Goal: Task Accomplishment & Management: Manage account settings

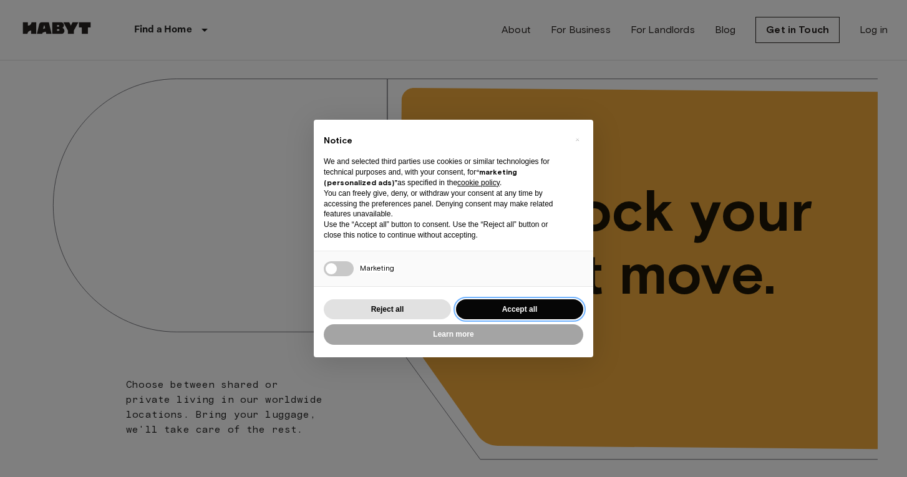
click at [511, 307] on button "Accept all" at bounding box center [519, 309] width 127 height 21
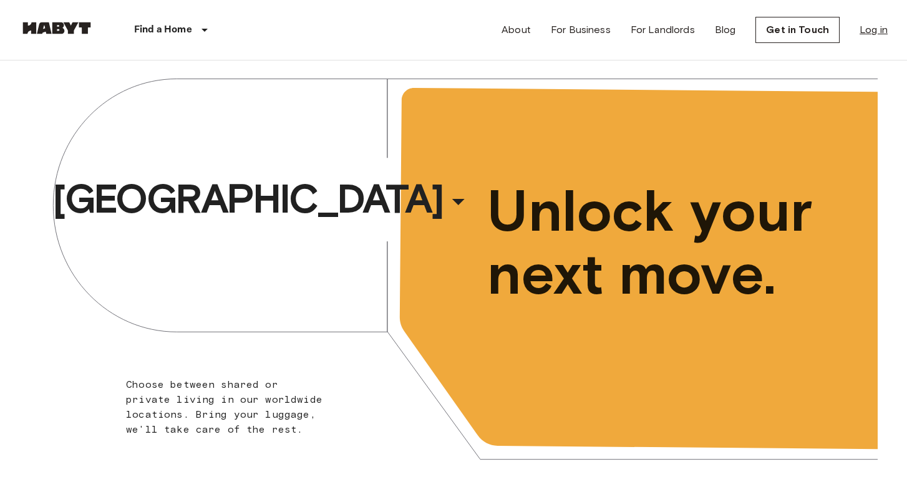
click at [873, 31] on link "Log in" at bounding box center [873, 29] width 28 height 15
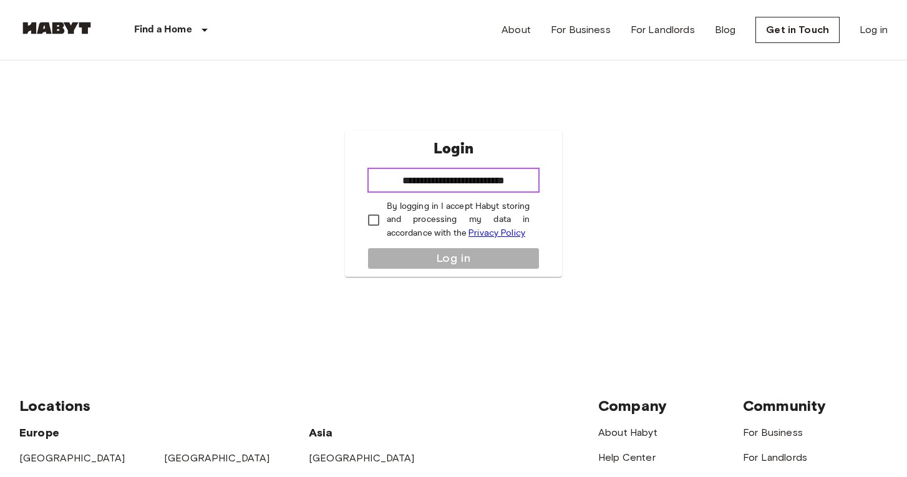
type input "**********"
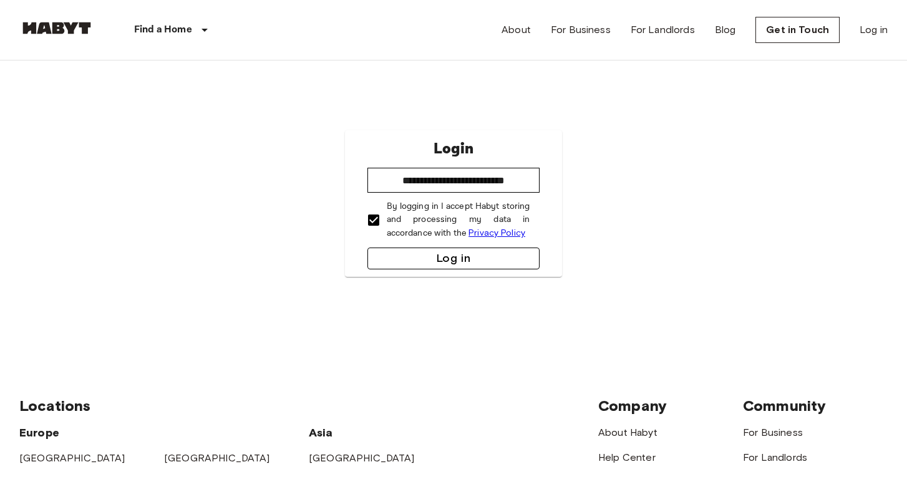
click at [425, 265] on button "Log in" at bounding box center [453, 259] width 173 height 22
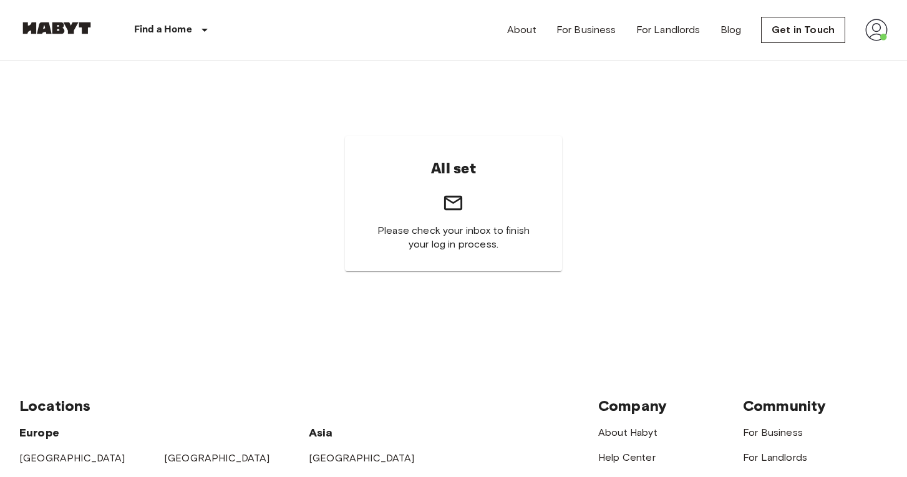
click at [480, 200] on div "All set Please check your inbox to finish your log in process." at bounding box center [454, 203] width 218 height 135
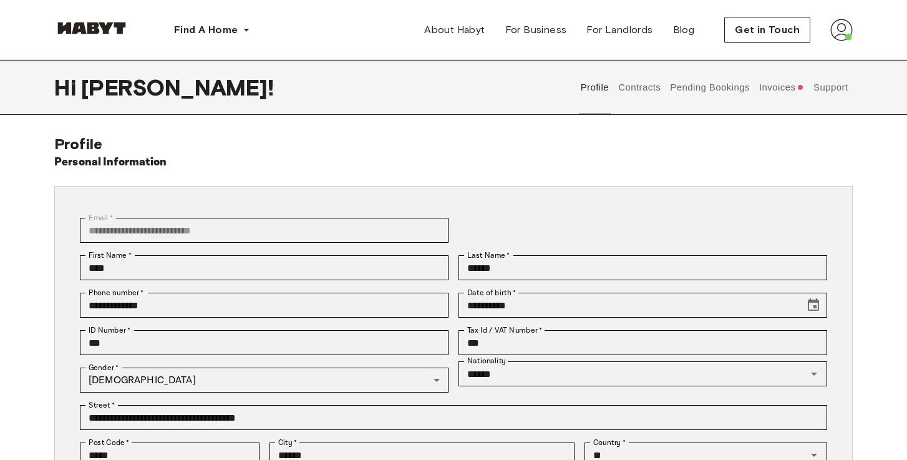
click at [769, 86] on button "Invoices" at bounding box center [781, 87] width 48 height 55
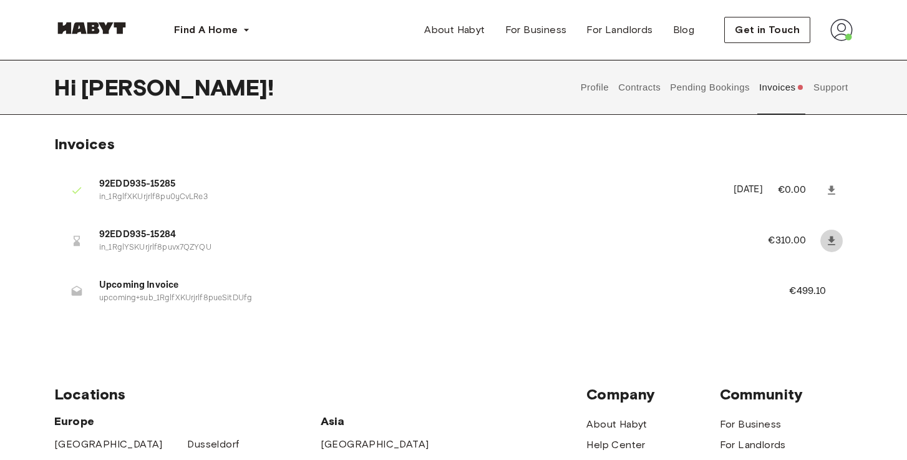
click at [826, 241] on icon at bounding box center [831, 240] width 12 height 12
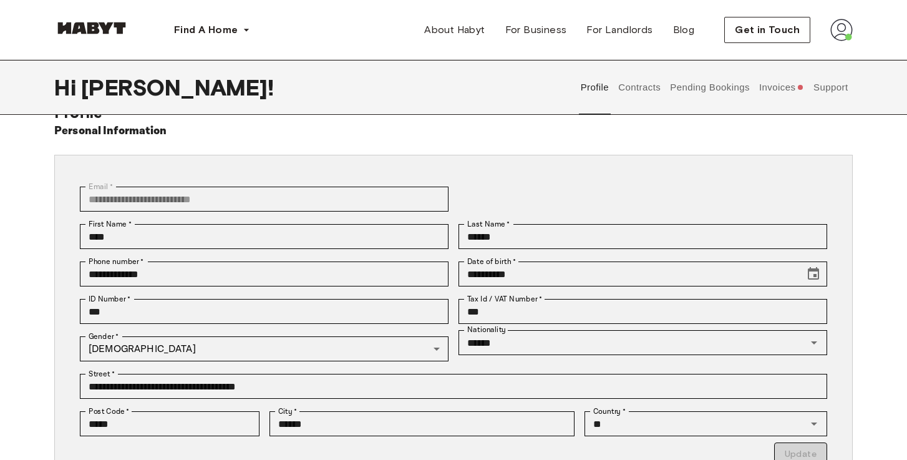
scroll to position [31, 0]
click at [660, 100] on button "Contracts" at bounding box center [640, 87] width 46 height 55
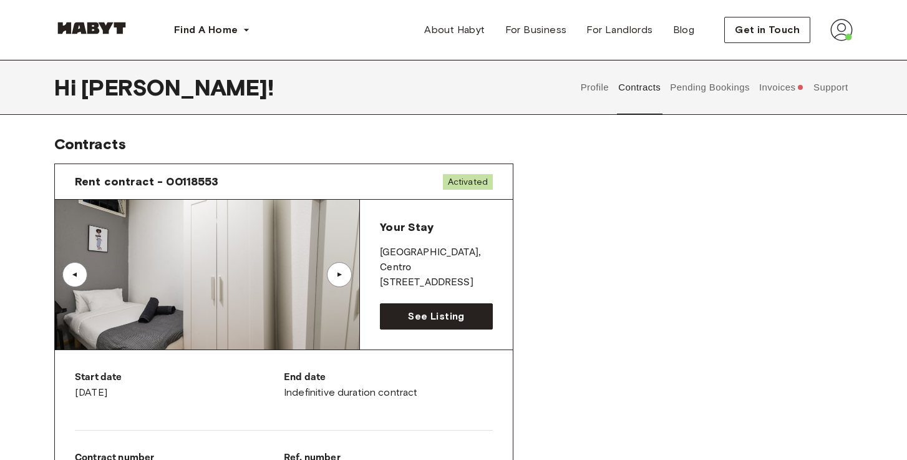
click at [710, 97] on button "Pending Bookings" at bounding box center [710, 87] width 83 height 55
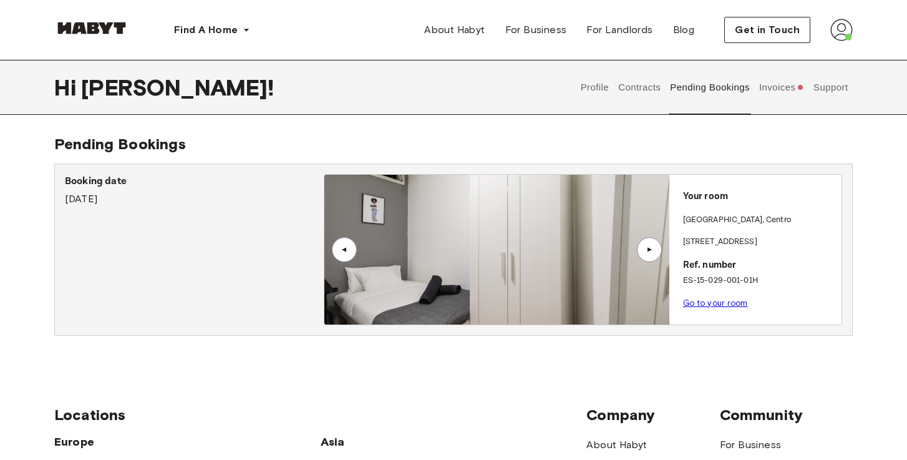
click at [772, 95] on button "Invoices" at bounding box center [781, 87] width 48 height 55
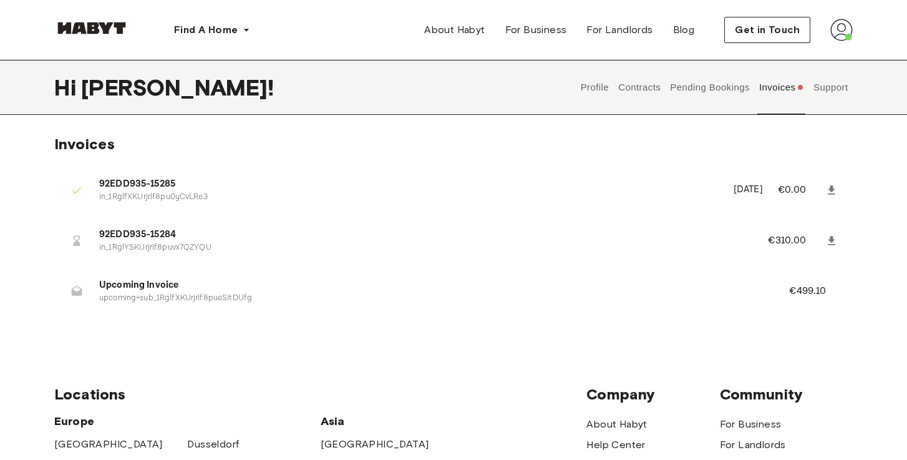
click at [791, 285] on p "€499.10" at bounding box center [816, 291] width 54 height 15
click at [833, 94] on button "Support" at bounding box center [830, 87] width 38 height 55
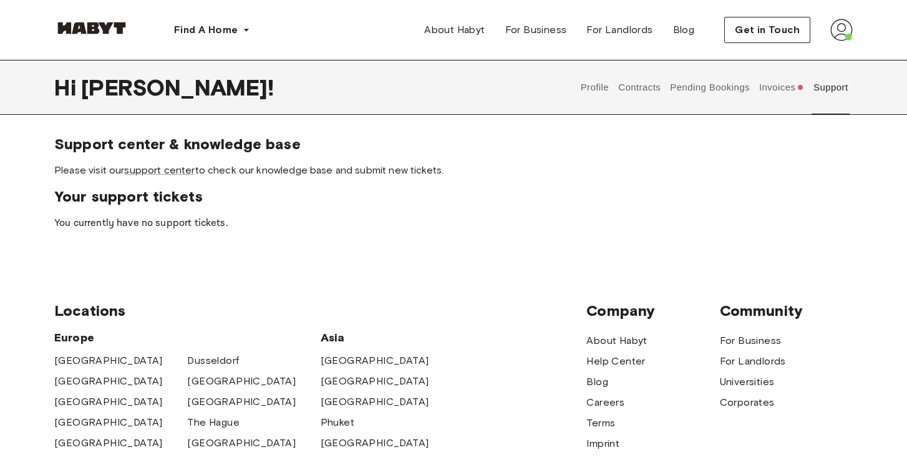
click at [777, 85] on button "Invoices" at bounding box center [781, 87] width 48 height 55
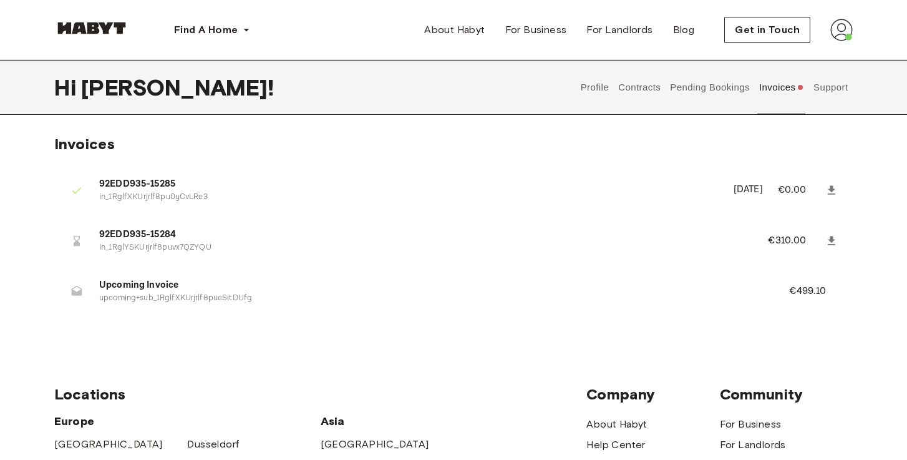
click at [831, 241] on icon at bounding box center [831, 240] width 12 height 12
